Goal: Information Seeking & Learning: Learn about a topic

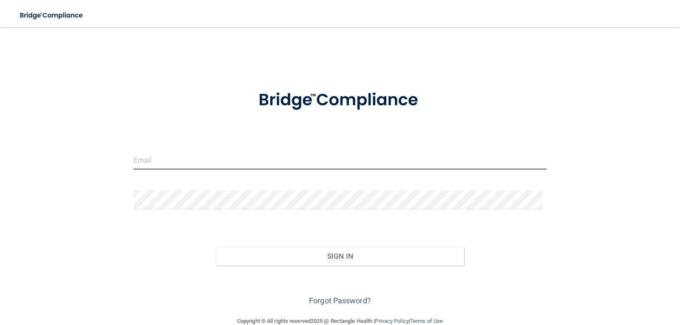
click at [145, 162] on input "email" at bounding box center [339, 159] width 413 height 19
type input "[EMAIL_ADDRESS][DOMAIN_NAME]"
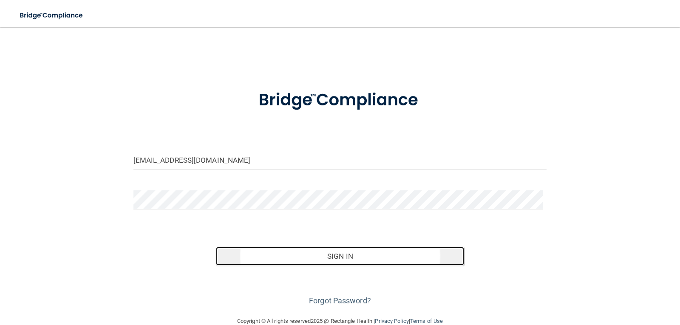
click at [367, 256] on button "Sign In" at bounding box center [340, 256] width 248 height 19
click at [350, 254] on button "Sign In" at bounding box center [340, 256] width 248 height 19
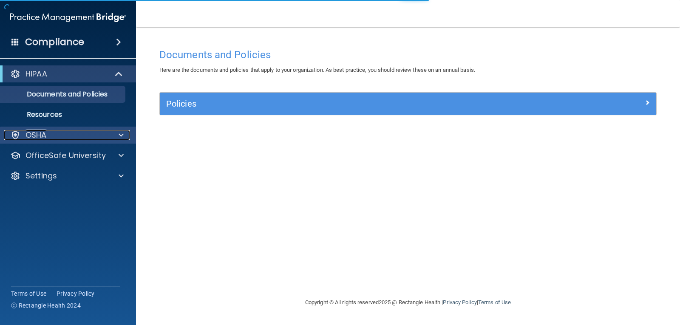
drag, startPoint x: 55, startPoint y: 133, endPoint x: 62, endPoint y: 136, distance: 8.1
click at [55, 133] on div "OSHA" at bounding box center [56, 135] width 105 height 10
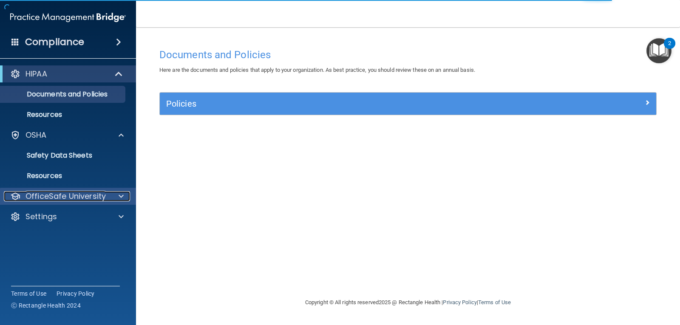
click at [120, 192] on span at bounding box center [121, 196] width 5 height 10
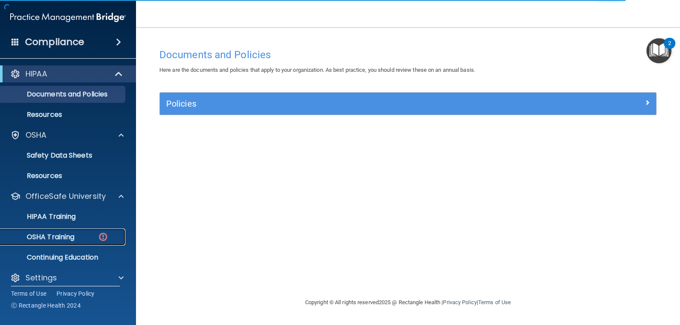
click at [101, 237] on img at bounding box center [103, 236] width 11 height 11
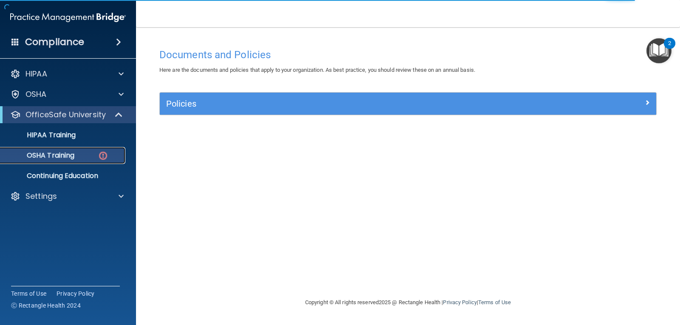
click at [92, 152] on div "OSHA Training" at bounding box center [64, 155] width 116 height 8
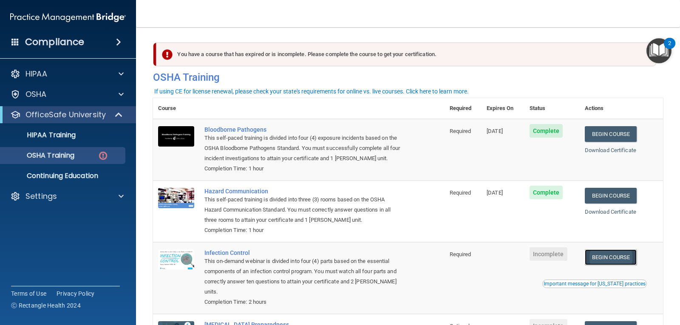
click at [618, 255] on link "Begin Course" at bounding box center [610, 257] width 52 height 16
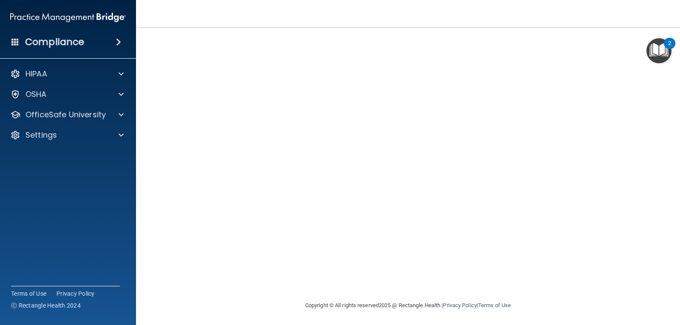
scroll to position [39, 0]
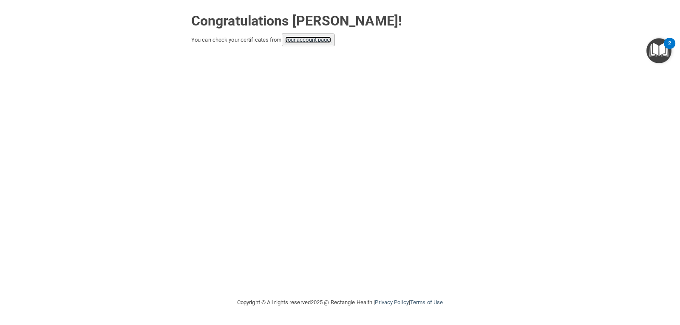
click at [311, 40] on link "your account page!" at bounding box center [308, 40] width 46 height 6
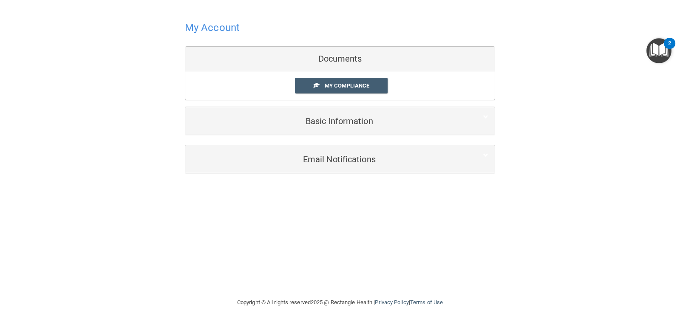
click at [348, 59] on div "Documents" at bounding box center [339, 59] width 309 height 25
click at [349, 88] on span "My Compliance" at bounding box center [347, 85] width 45 height 6
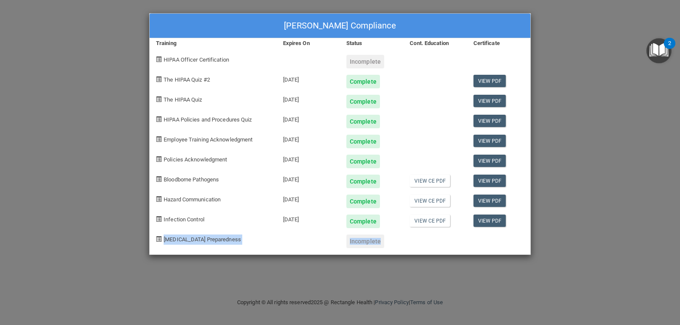
drag, startPoint x: 511, startPoint y: 208, endPoint x: 506, endPoint y: 235, distance: 28.0
click at [506, 235] on div "[PERSON_NAME] Compliance Training Expires On Status Cont. Education Certificate…" at bounding box center [339, 134] width 381 height 242
